Goal: Understand process/instructions: Learn about a topic

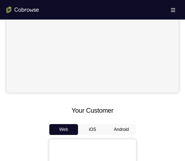
scroll to position [153, 0]
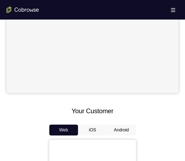
click at [115, 128] on button "Android" at bounding box center [121, 130] width 29 height 11
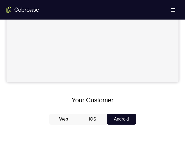
scroll to position [157, 0]
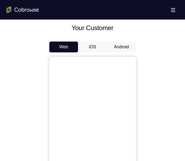
scroll to position [234, 0]
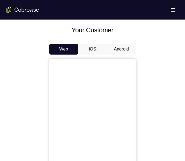
click at [119, 47] on button "Android" at bounding box center [121, 49] width 29 height 11
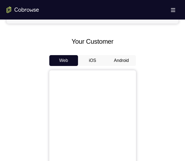
scroll to position [222, 0]
click at [120, 63] on button "Android" at bounding box center [121, 60] width 29 height 11
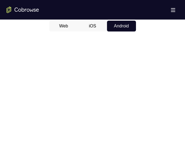
scroll to position [256, 0]
click at [162, 120] on div at bounding box center [93, 120] width 172 height 167
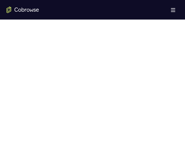
scroll to position [283, 0]
